Goal: Communication & Community: Share content

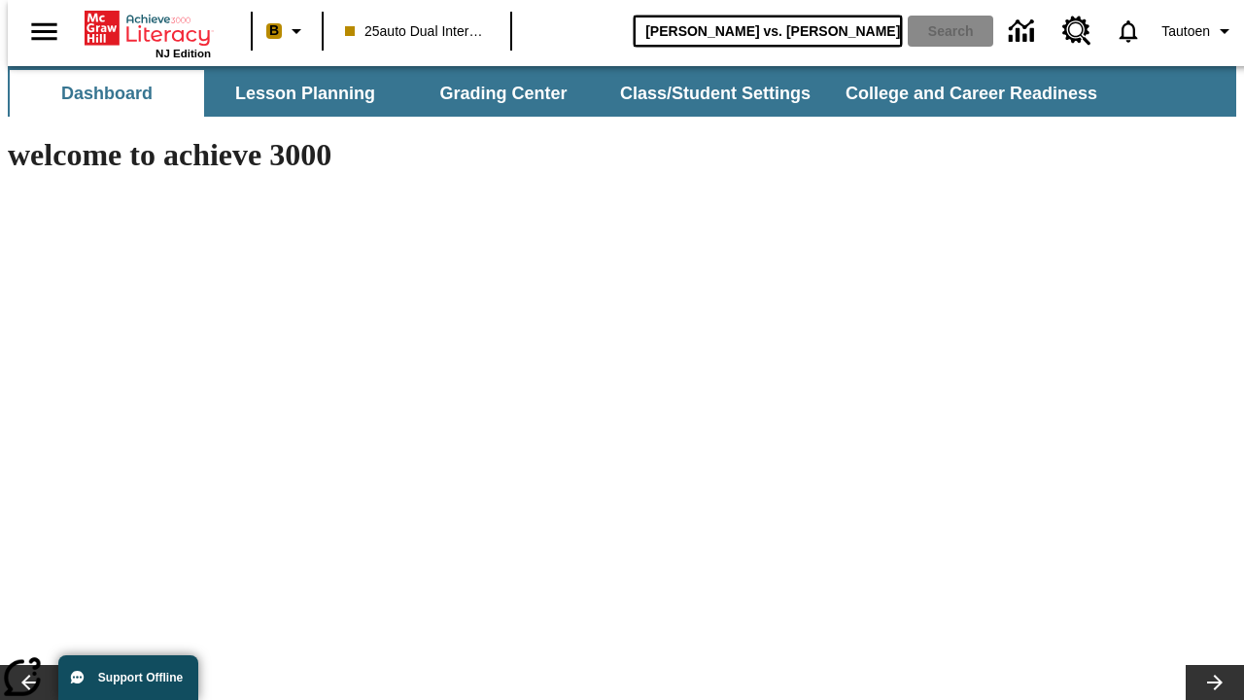
type input "[PERSON_NAME] vs. [PERSON_NAME]"
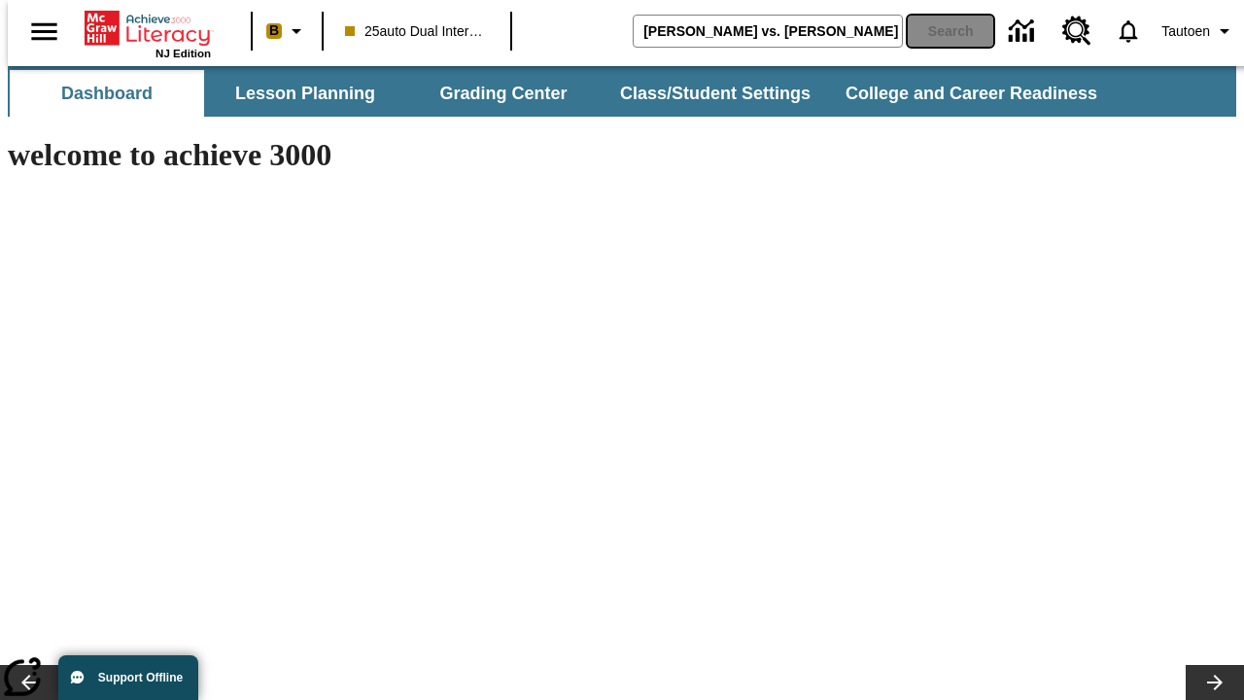
click at [938, 31] on button "Search" at bounding box center [951, 31] width 86 height 31
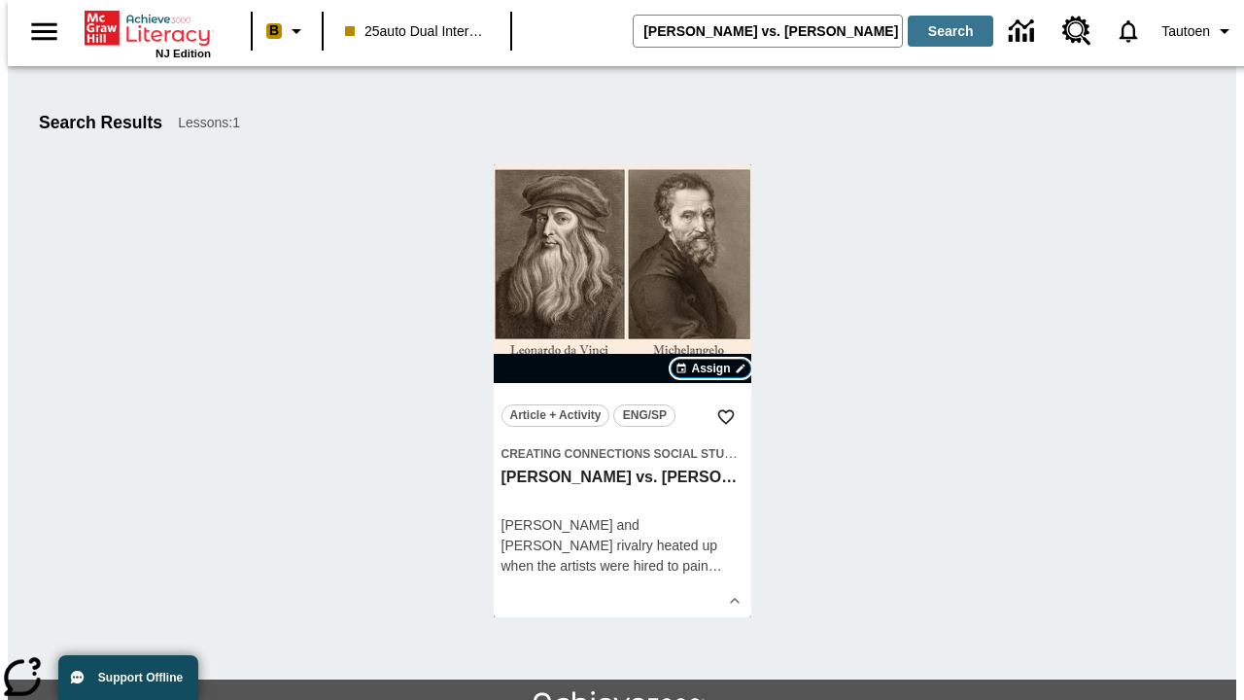
click at [711, 368] on span "Assign" at bounding box center [710, 368] width 39 height 17
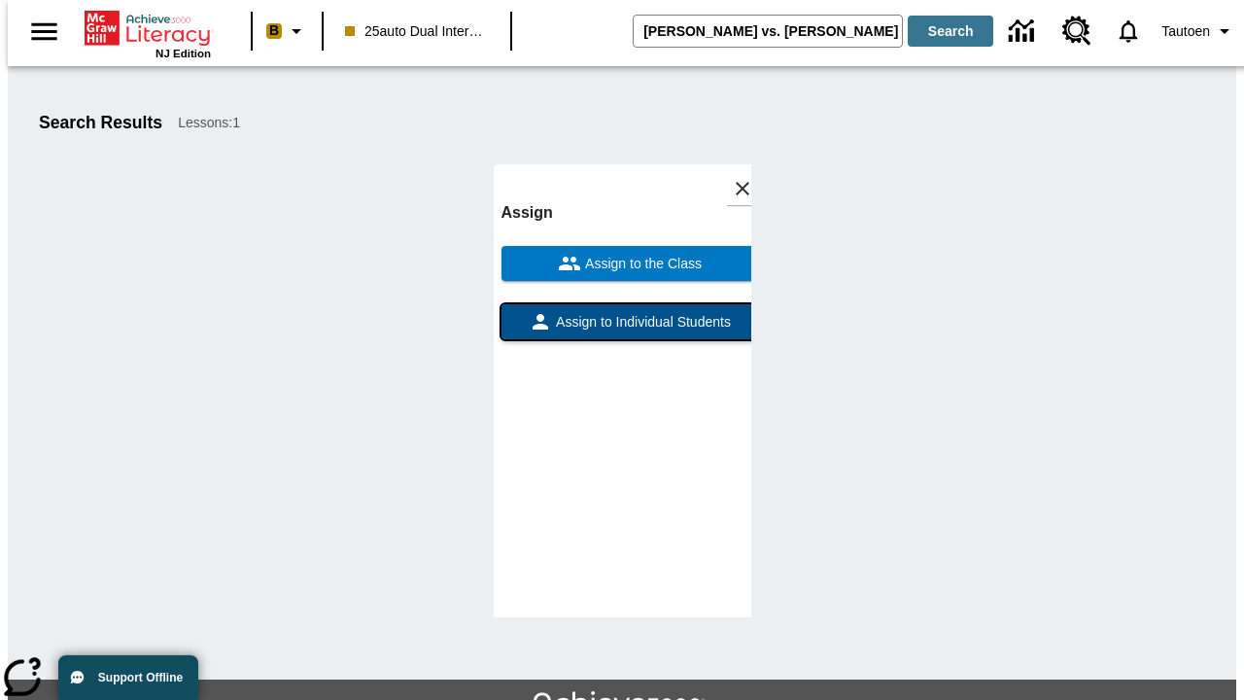
click at [622, 330] on span "Assign to Individual Students" at bounding box center [641, 322] width 179 height 20
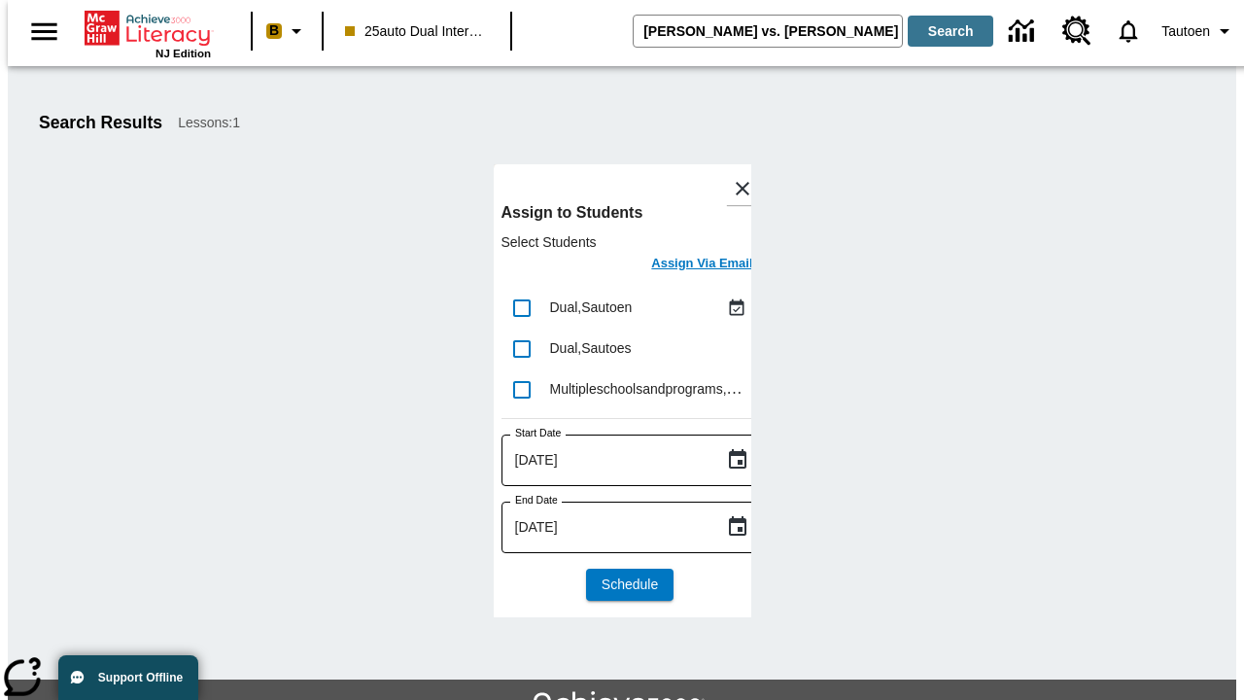
click at [687, 265] on h6 "Assign Via Email" at bounding box center [701, 264] width 101 height 22
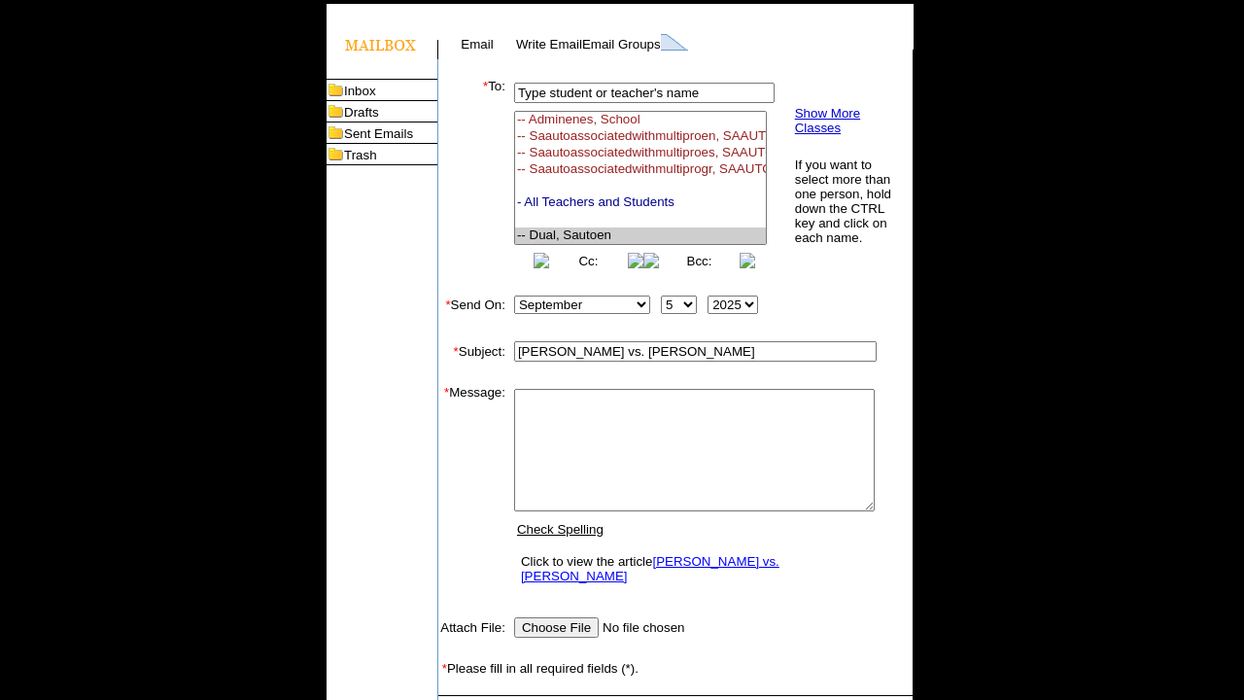
select select "U,21476361,1"
type textarea "email body message"
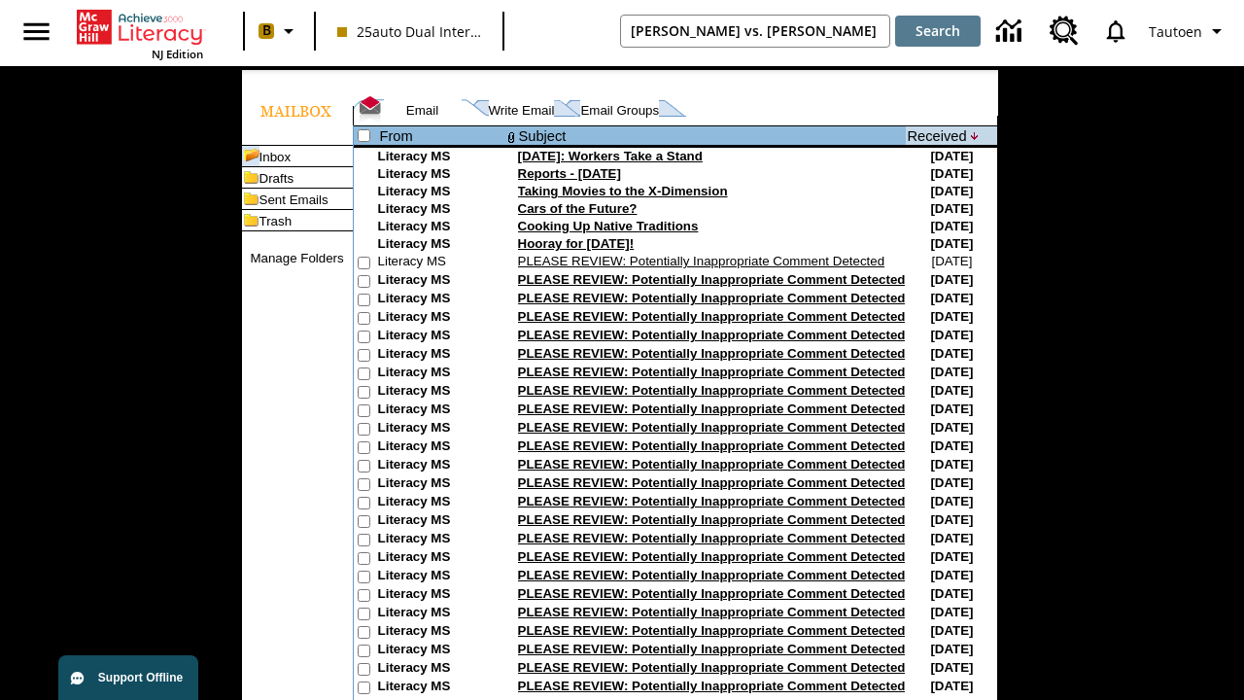
type input "[PERSON_NAME] vs. [PERSON_NAME]"
click at [938, 31] on button "Search" at bounding box center [938, 31] width 86 height 31
